Goal: Information Seeking & Learning: Check status

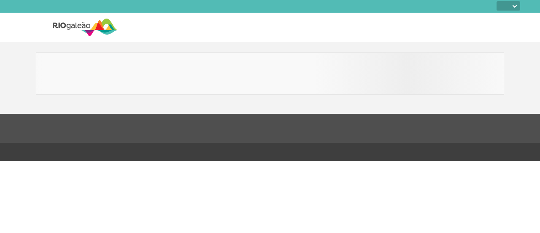
select select
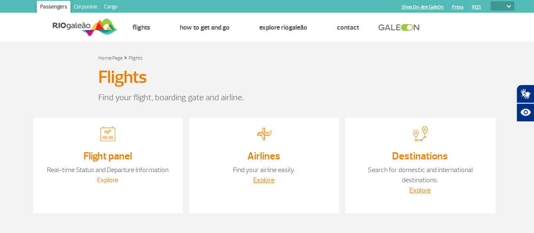
click at [111, 178] on link "Explore" at bounding box center [107, 180] width 21 height 8
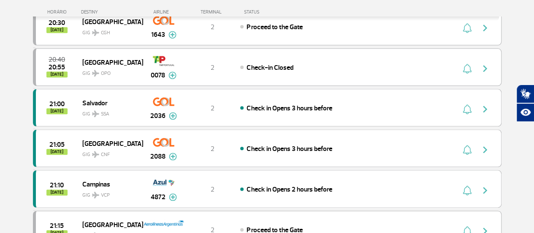
scroll to position [464, 0]
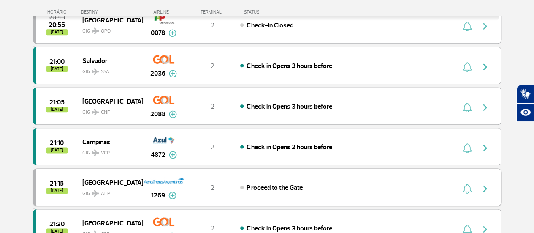
click at [259, 183] on span "Proceed to the Gate" at bounding box center [275, 187] width 56 height 8
click at [173, 191] on img at bounding box center [172, 195] width 8 height 8
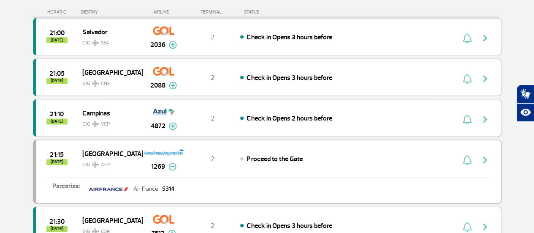
scroll to position [507, 0]
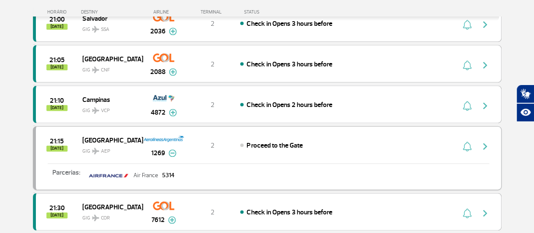
click at [486, 141] on img "button" at bounding box center [485, 146] width 10 height 10
click at [487, 141] on img "button" at bounding box center [485, 146] width 10 height 10
click at [57, 138] on span "21:15" at bounding box center [57, 141] width 14 height 6
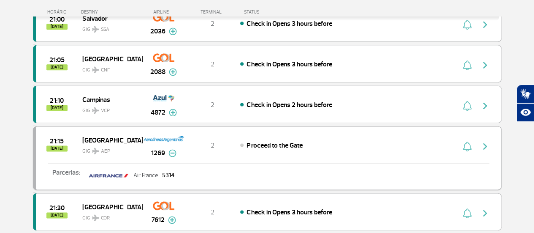
click at [218, 163] on div "Parcerias: Air France 5314" at bounding box center [268, 173] width 465 height 21
click at [485, 141] on img "button" at bounding box center [485, 146] width 10 height 10
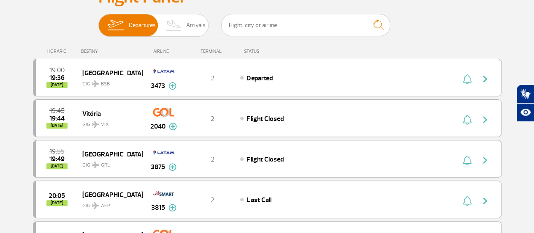
scroll to position [0, 0]
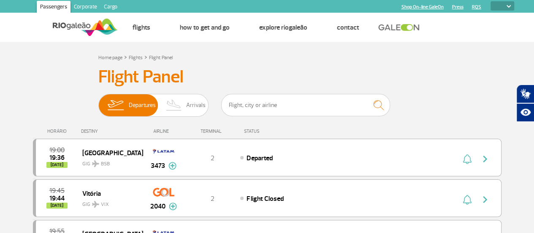
click at [458, 5] on link "Press" at bounding box center [457, 6] width 11 height 5
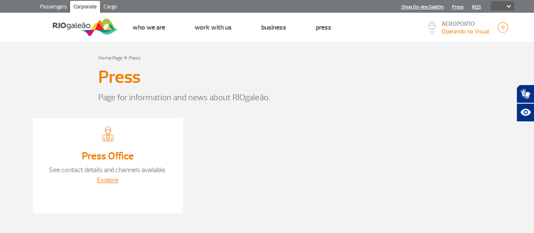
click at [511, 8] on select "PT ENG ESP" at bounding box center [502, 5] width 24 height 9
drag, startPoint x: 335, startPoint y: 86, endPoint x: 327, endPoint y: 81, distance: 9.8
click at [335, 86] on div "Press" at bounding box center [267, 79] width 338 height 24
